Goal: Entertainment & Leisure: Consume media (video, audio)

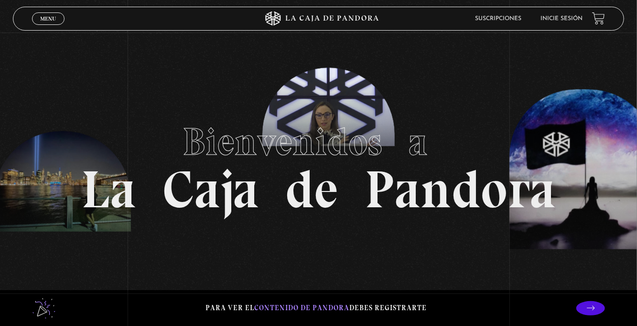
click at [41, 16] on span "Menu" at bounding box center [48, 19] width 16 height 6
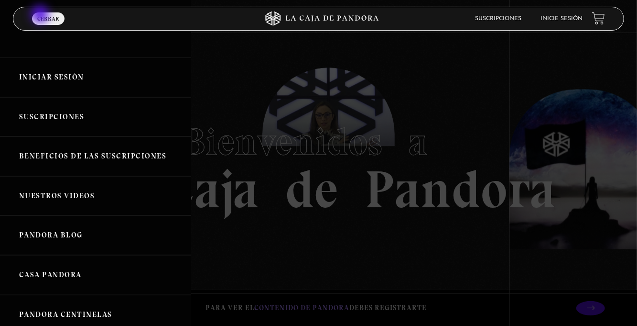
click at [65, 82] on link "Iniciar Sesión" at bounding box center [95, 77] width 191 height 40
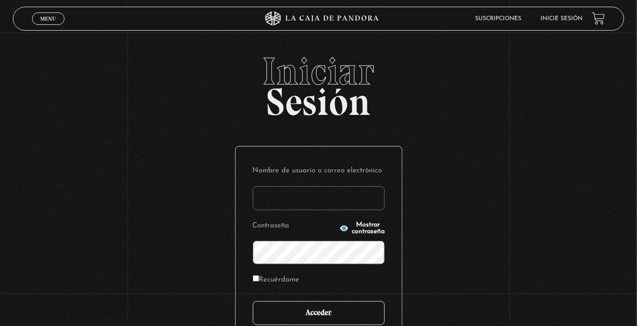
click at [322, 314] on input "Acceder" at bounding box center [319, 313] width 132 height 24
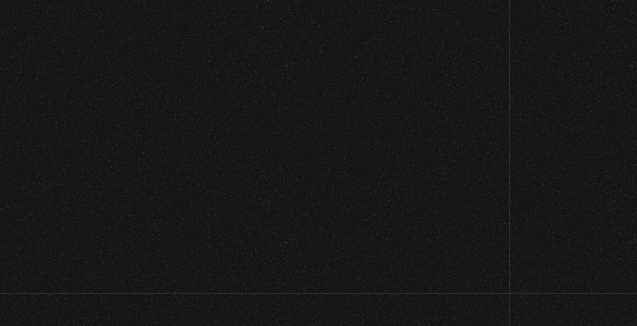
scroll to position [1, 0]
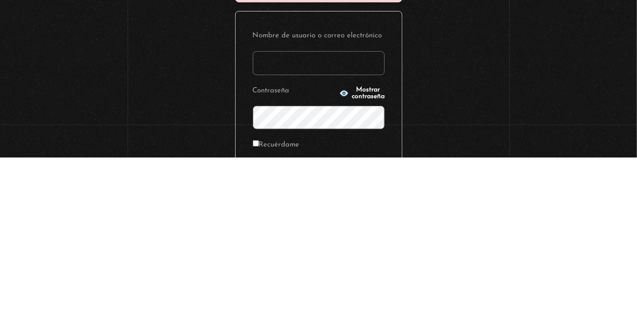
click at [272, 230] on input "Nombre de usuario o correo electrónico" at bounding box center [319, 232] width 132 height 24
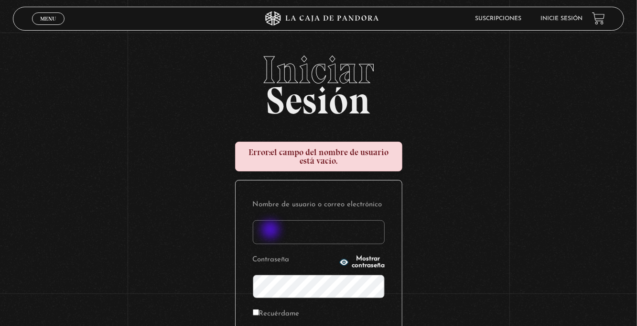
type input "euherra@gmail.com"
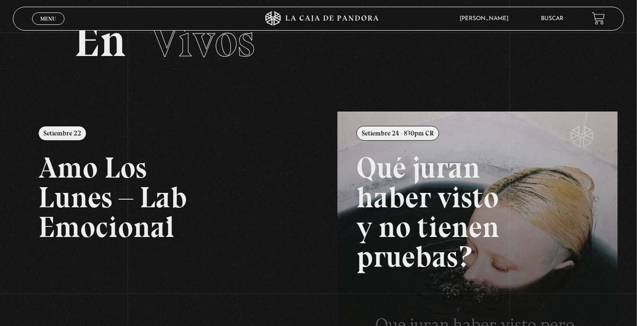
scroll to position [46, 0]
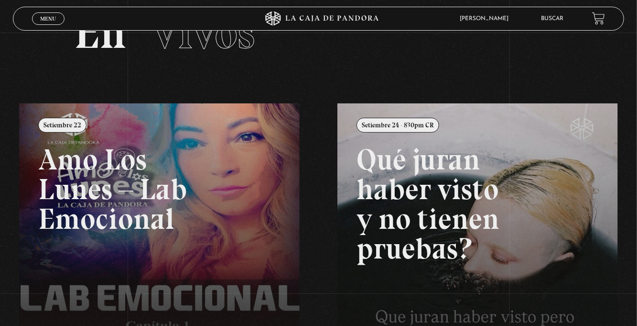
click at [41, 14] on link "Menu Cerrar" at bounding box center [48, 18] width 33 height 12
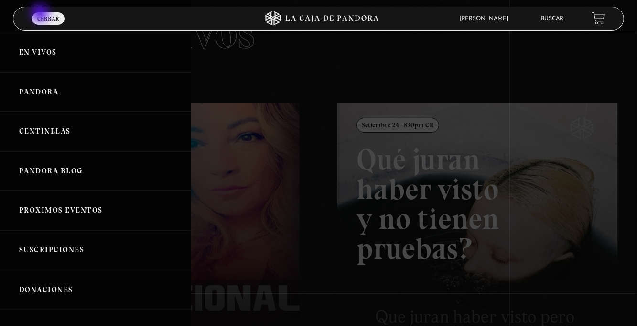
click at [88, 136] on link "Centinelas" at bounding box center [95, 131] width 191 height 40
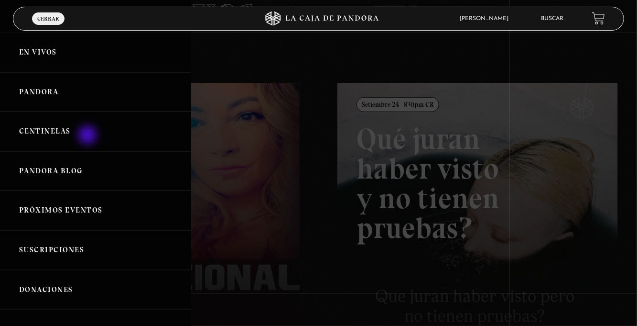
scroll to position [77, 0]
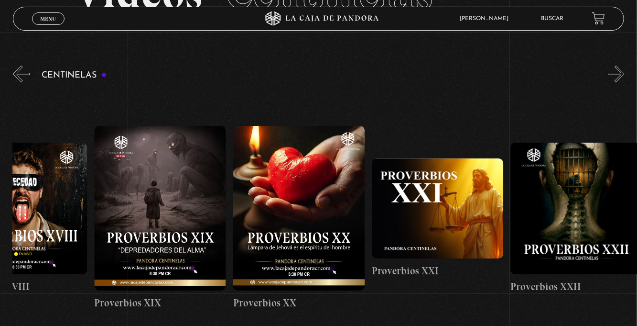
scroll to position [0, 2836]
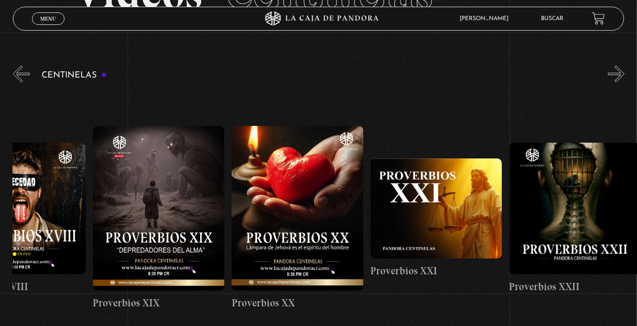
click at [296, 213] on figure at bounding box center [297, 208] width 131 height 164
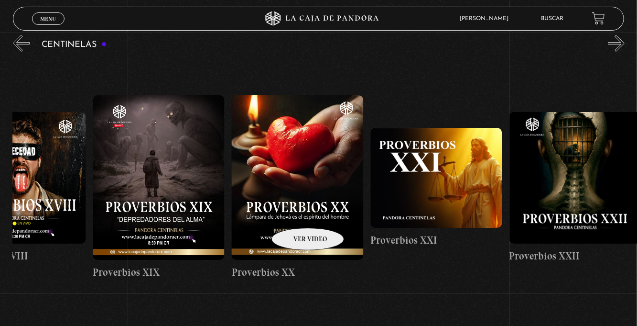
scroll to position [0, 2777]
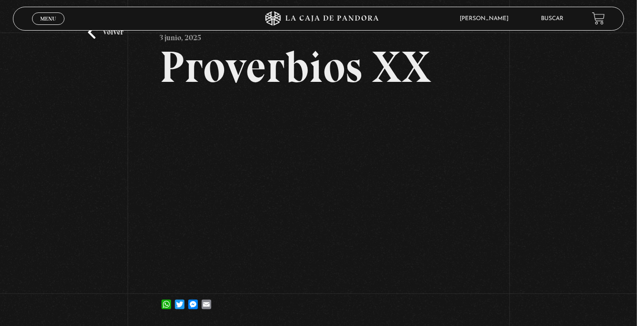
scroll to position [39, 0]
